Goal: Information Seeking & Learning: Learn about a topic

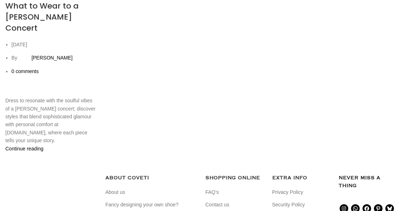
scroll to position [162, 0]
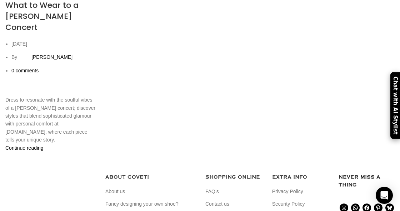
click at [44, 145] on link "Continue reading" at bounding box center [24, 148] width 38 height 6
